Goal: Task Accomplishment & Management: Manage account settings

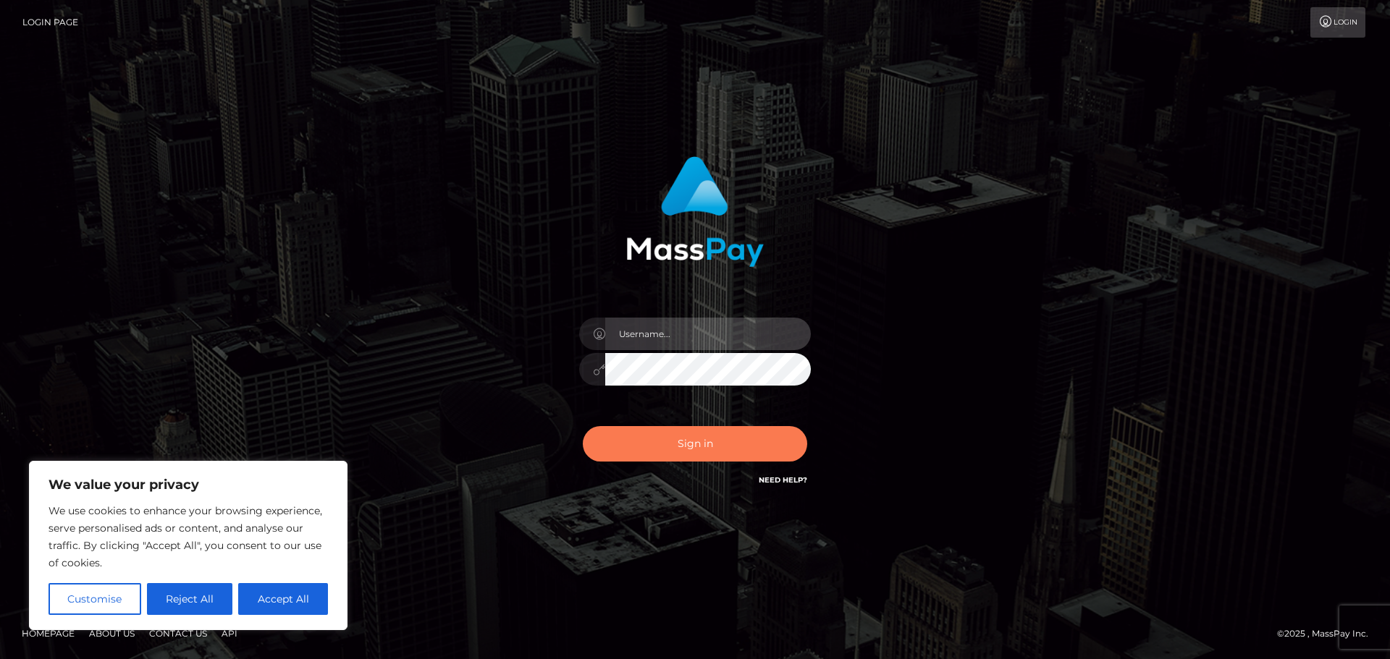
type input "Shany.Luminary"
click at [733, 446] on button "Sign in" at bounding box center [695, 443] width 224 height 35
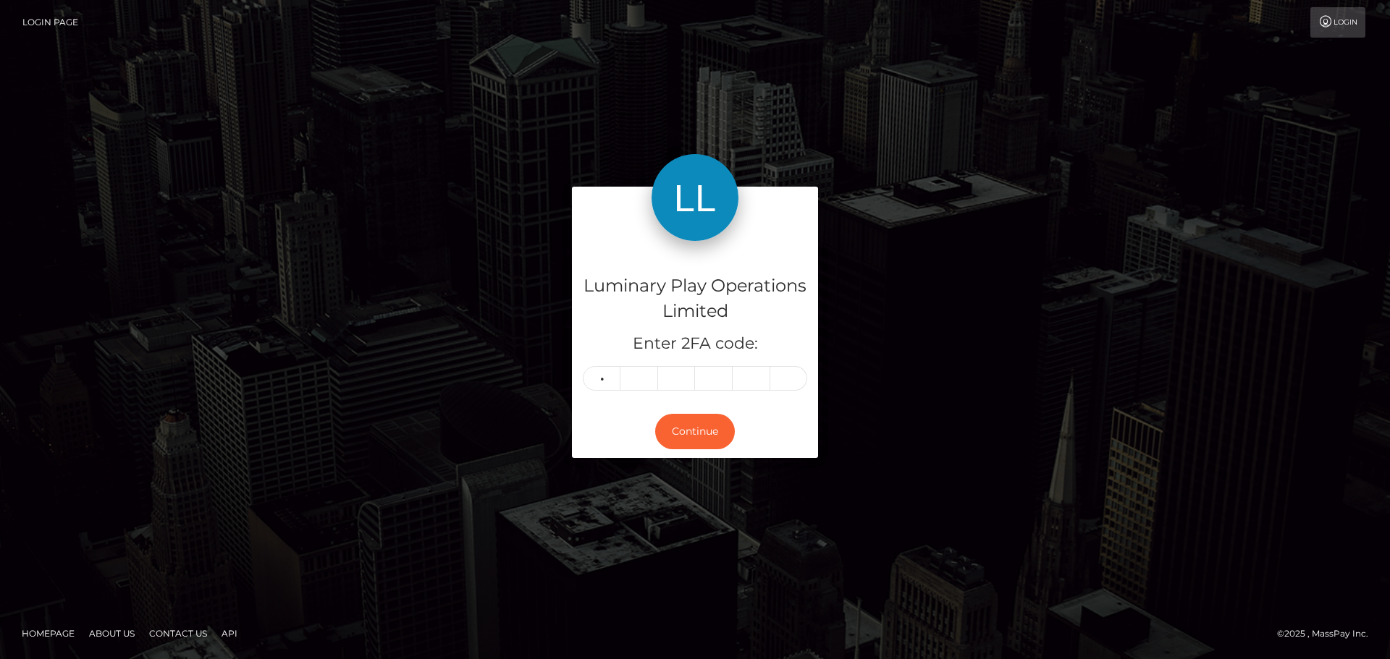
type input "7"
type input "4"
type input "8"
type input "4"
type input "3"
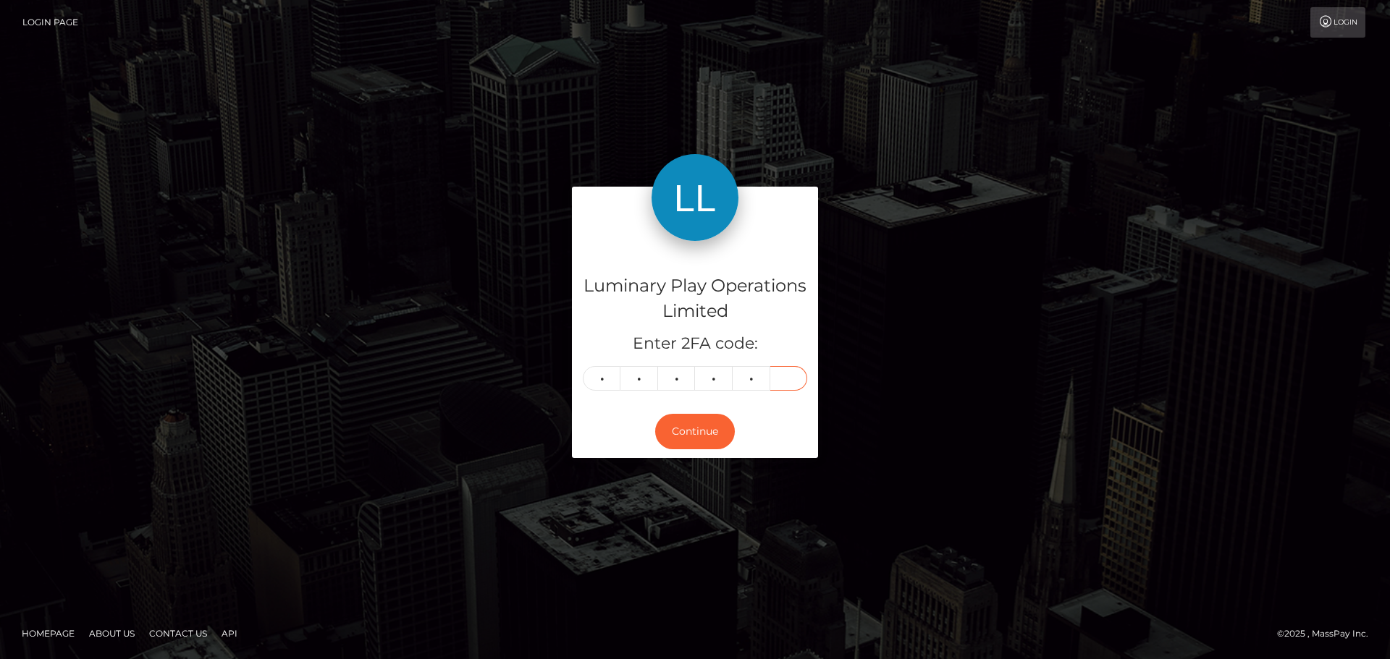
type input "6"
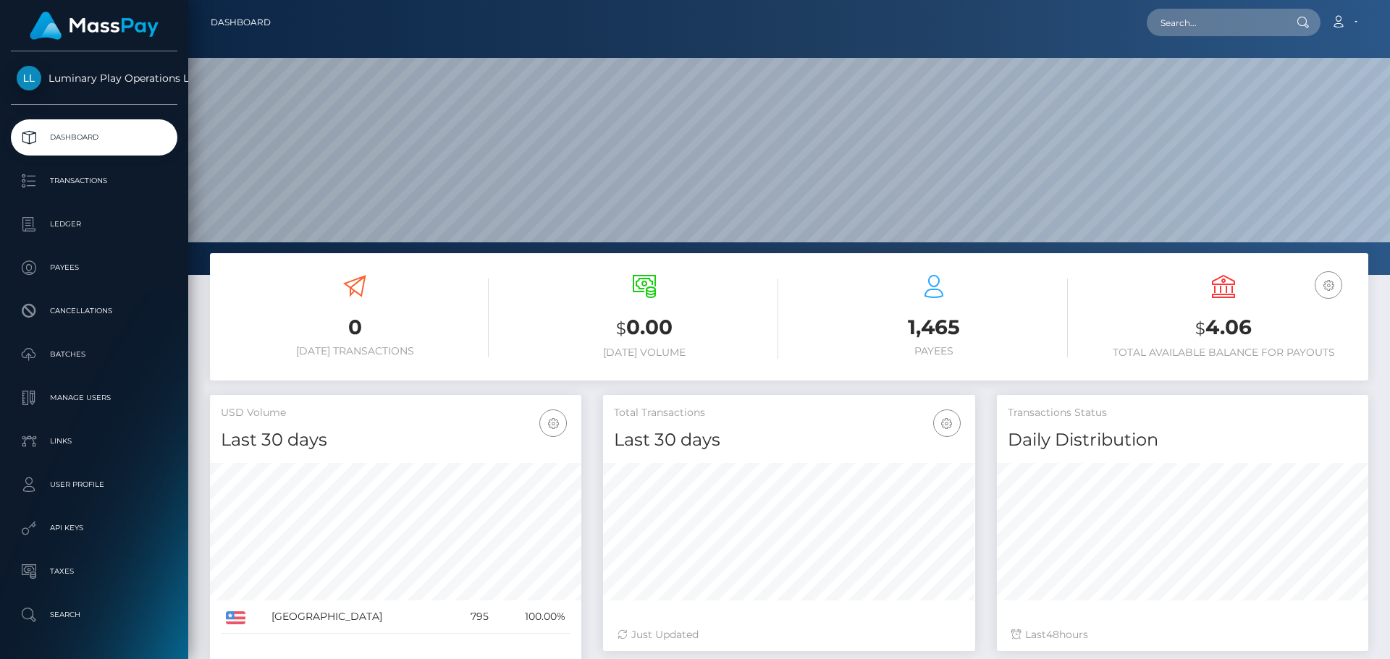
scroll to position [257, 372]
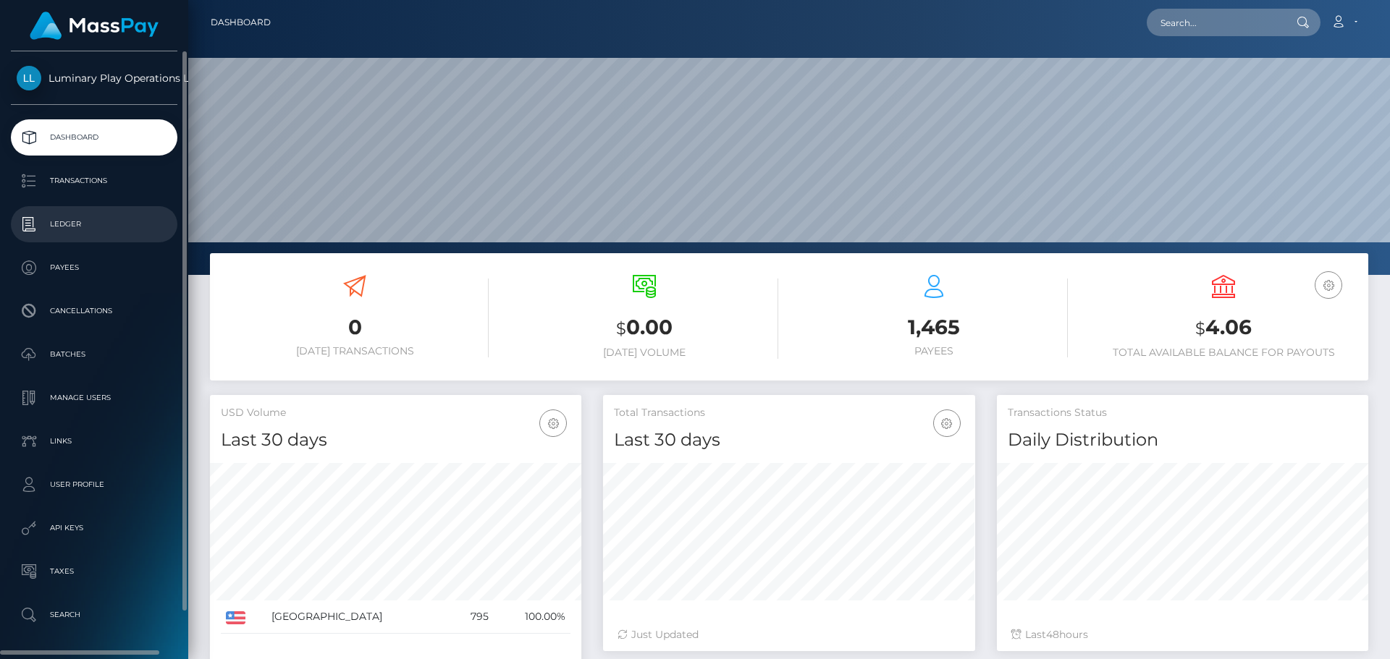
click at [59, 222] on p "Ledger" at bounding box center [94, 225] width 155 height 22
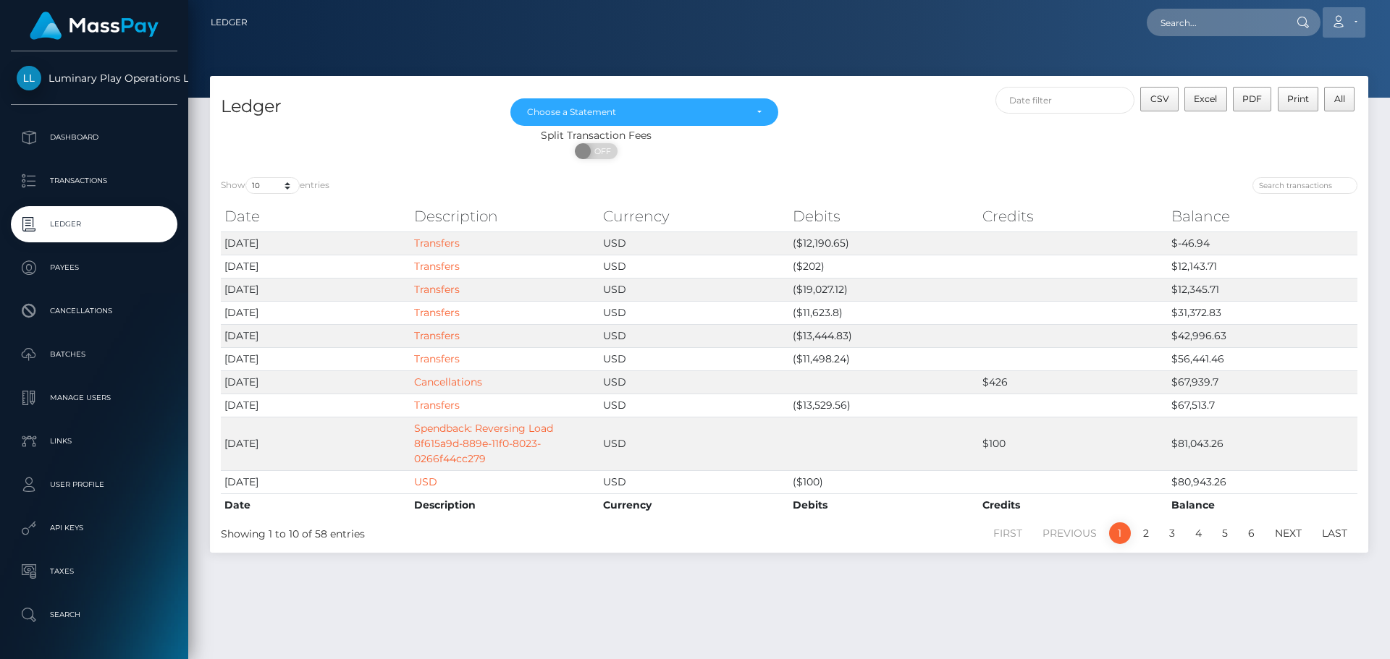
click at [1368, 17] on div "Ledger Loading... Loading... Account" at bounding box center [789, 22] width 1178 height 30
click at [1349, 19] on link "Account" at bounding box center [1343, 22] width 43 height 30
click at [1306, 88] on link "Logout" at bounding box center [1309, 93] width 116 height 27
